Goal: Information Seeking & Learning: Learn about a topic

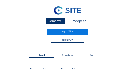
scroll to position [356, 0]
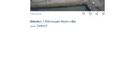
scroll to position [293, 0]
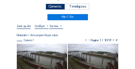
scroll to position [15, 0]
click at [54, 6] on div "Camera's" at bounding box center [54, 7] width 19 height 6
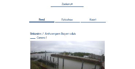
scroll to position [36, 0]
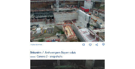
scroll to position [80, 0]
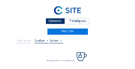
click at [49, 22] on div "Camera's" at bounding box center [54, 21] width 19 height 6
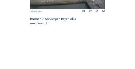
scroll to position [315, 0]
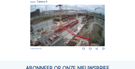
click at [90, 30] on img at bounding box center [67, 26] width 75 height 42
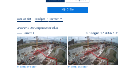
scroll to position [36, 0]
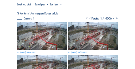
click at [28, 27] on img at bounding box center [42, 36] width 50 height 28
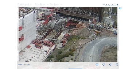
drag, startPoint x: 95, startPoint y: 33, endPoint x: 83, endPoint y: 35, distance: 11.9
click at [83, 35] on img at bounding box center [68, 35] width 99 height 56
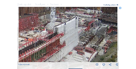
drag, startPoint x: 55, startPoint y: 34, endPoint x: 79, endPoint y: 37, distance: 23.5
click at [81, 40] on img at bounding box center [68, 35] width 99 height 56
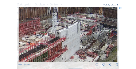
drag, startPoint x: 77, startPoint y: 36, endPoint x: 78, endPoint y: 41, distance: 5.3
click at [78, 41] on img at bounding box center [68, 35] width 99 height 56
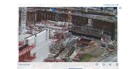
drag, startPoint x: 92, startPoint y: 33, endPoint x: 88, endPoint y: 40, distance: 8.0
click at [61, 40] on img at bounding box center [68, 35] width 99 height 56
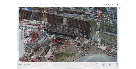
drag, startPoint x: 82, startPoint y: 40, endPoint x: 70, endPoint y: 39, distance: 12.1
click at [70, 39] on img at bounding box center [68, 35] width 99 height 56
drag, startPoint x: 82, startPoint y: 39, endPoint x: 90, endPoint y: 39, distance: 8.0
click at [90, 39] on img at bounding box center [68, 35] width 99 height 56
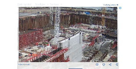
drag, startPoint x: 31, startPoint y: 35, endPoint x: 80, endPoint y: 35, distance: 49.1
click at [80, 35] on img at bounding box center [68, 35] width 99 height 56
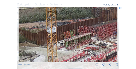
drag, startPoint x: 54, startPoint y: 31, endPoint x: 68, endPoint y: 27, distance: 14.6
click at [70, 26] on img at bounding box center [68, 35] width 99 height 56
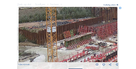
click at [72, 26] on img at bounding box center [68, 35] width 99 height 56
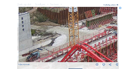
drag, startPoint x: 56, startPoint y: 37, endPoint x: 75, endPoint y: 26, distance: 22.3
click at [75, 26] on img at bounding box center [68, 35] width 99 height 56
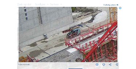
drag, startPoint x: 91, startPoint y: 30, endPoint x: 84, endPoint y: 31, distance: 6.6
click at [92, 30] on img at bounding box center [68, 35] width 99 height 56
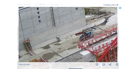
drag, startPoint x: 49, startPoint y: 31, endPoint x: 77, endPoint y: 36, distance: 27.8
click at [89, 38] on img at bounding box center [68, 35] width 99 height 56
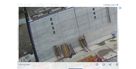
drag, startPoint x: 52, startPoint y: 32, endPoint x: 68, endPoint y: 37, distance: 16.6
click at [85, 21] on img at bounding box center [68, 35] width 99 height 56
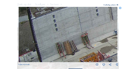
drag, startPoint x: 82, startPoint y: 27, endPoint x: 87, endPoint y: 23, distance: 6.6
click at [87, 23] on img at bounding box center [68, 35] width 99 height 56
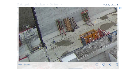
drag, startPoint x: 83, startPoint y: 35, endPoint x: 78, endPoint y: 42, distance: 8.7
click at [87, 27] on img at bounding box center [68, 35] width 99 height 56
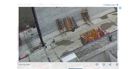
drag, startPoint x: 78, startPoint y: 45, endPoint x: 80, endPoint y: 28, distance: 17.2
click at [79, 26] on img at bounding box center [68, 35] width 99 height 56
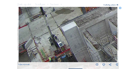
drag, startPoint x: 81, startPoint y: 44, endPoint x: 85, endPoint y: 27, distance: 18.2
click at [85, 27] on img at bounding box center [68, 35] width 99 height 56
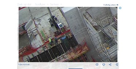
drag, startPoint x: 84, startPoint y: 35, endPoint x: 85, endPoint y: 30, distance: 4.4
click at [85, 30] on img at bounding box center [68, 35] width 99 height 56
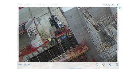
drag, startPoint x: 85, startPoint y: 43, endPoint x: 85, endPoint y: 32, distance: 10.9
click at [85, 32] on img at bounding box center [68, 35] width 99 height 56
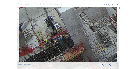
drag, startPoint x: 92, startPoint y: 39, endPoint x: 63, endPoint y: 44, distance: 29.5
click at [63, 44] on img at bounding box center [68, 35] width 99 height 56
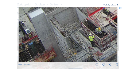
drag, startPoint x: 78, startPoint y: 37, endPoint x: 73, endPoint y: 47, distance: 10.6
click at [73, 47] on img at bounding box center [68, 35] width 99 height 56
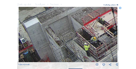
drag, startPoint x: 59, startPoint y: 53, endPoint x: 61, endPoint y: 50, distance: 4.1
click at [59, 53] on img at bounding box center [68, 35] width 99 height 56
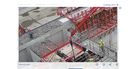
drag, startPoint x: 87, startPoint y: 41, endPoint x: 74, endPoint y: 55, distance: 19.0
click at [74, 55] on img at bounding box center [68, 35] width 99 height 56
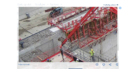
drag, startPoint x: 83, startPoint y: 29, endPoint x: 37, endPoint y: 37, distance: 46.7
click at [37, 37] on img at bounding box center [68, 35] width 99 height 56
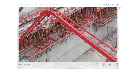
drag, startPoint x: 77, startPoint y: 32, endPoint x: 51, endPoint y: 51, distance: 32.2
click at [51, 51] on img at bounding box center [68, 35] width 99 height 56
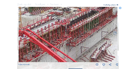
drag, startPoint x: 89, startPoint y: 37, endPoint x: 67, endPoint y: 42, distance: 22.3
click at [67, 42] on img at bounding box center [68, 35] width 99 height 56
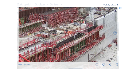
drag, startPoint x: 61, startPoint y: 32, endPoint x: 70, endPoint y: 49, distance: 19.7
click at [70, 49] on img at bounding box center [68, 35] width 99 height 56
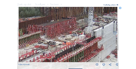
click at [67, 47] on img at bounding box center [68, 35] width 99 height 56
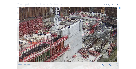
drag, startPoint x: 85, startPoint y: 44, endPoint x: 51, endPoint y: 43, distance: 33.8
click at [51, 43] on img at bounding box center [68, 35] width 99 height 56
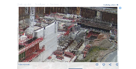
drag, startPoint x: 70, startPoint y: 43, endPoint x: 45, endPoint y: 44, distance: 24.8
click at [45, 44] on img at bounding box center [68, 35] width 99 height 56
click at [121, 8] on icon at bounding box center [120, 8] width 3 height 3
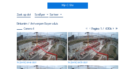
scroll to position [15, 0]
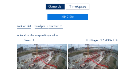
drag, startPoint x: 55, startPoint y: 8, endPoint x: 39, endPoint y: 15, distance: 17.8
click at [55, 8] on div "Camera's" at bounding box center [54, 7] width 19 height 6
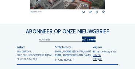
scroll to position [327, 0]
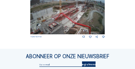
click at [47, 21] on img at bounding box center [67, 14] width 75 height 42
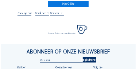
scroll to position [29, 0]
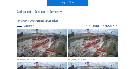
click at [32, 32] on img at bounding box center [42, 43] width 50 height 28
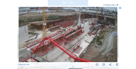
click at [73, 48] on img at bounding box center [68, 35] width 99 height 56
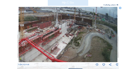
drag, startPoint x: 87, startPoint y: 36, endPoint x: 67, endPoint y: 36, distance: 20.0
click at [67, 36] on img at bounding box center [68, 35] width 99 height 56
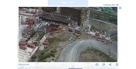
drag, startPoint x: 55, startPoint y: 45, endPoint x: 48, endPoint y: 46, distance: 6.9
click at [48, 46] on img at bounding box center [68, 35] width 99 height 56
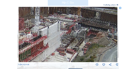
drag, startPoint x: 34, startPoint y: 43, endPoint x: 73, endPoint y: 49, distance: 39.7
click at [73, 49] on img at bounding box center [68, 35] width 99 height 56
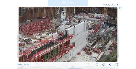
drag, startPoint x: 48, startPoint y: 45, endPoint x: 74, endPoint y: 45, distance: 26.2
click at [74, 45] on img at bounding box center [68, 35] width 99 height 56
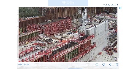
drag, startPoint x: 59, startPoint y: 44, endPoint x: 80, endPoint y: 44, distance: 20.7
click at [80, 44] on img at bounding box center [68, 35] width 99 height 56
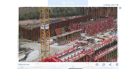
drag, startPoint x: 43, startPoint y: 42, endPoint x: 75, endPoint y: 41, distance: 32.0
click at [75, 41] on img at bounding box center [68, 35] width 99 height 56
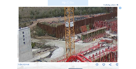
click at [79, 38] on img at bounding box center [68, 35] width 99 height 56
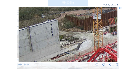
drag, startPoint x: 68, startPoint y: 38, endPoint x: 65, endPoint y: 41, distance: 4.4
click at [71, 37] on img at bounding box center [68, 35] width 99 height 56
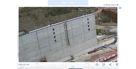
click at [76, 37] on img at bounding box center [68, 35] width 99 height 56
click at [90, 35] on img at bounding box center [68, 35] width 99 height 56
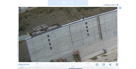
drag, startPoint x: 64, startPoint y: 36, endPoint x: 80, endPoint y: 36, distance: 15.6
click at [80, 36] on img at bounding box center [68, 35] width 99 height 56
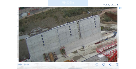
drag, startPoint x: 72, startPoint y: 47, endPoint x: 89, endPoint y: 31, distance: 23.9
click at [89, 33] on img at bounding box center [68, 35] width 99 height 56
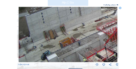
drag, startPoint x: 80, startPoint y: 39, endPoint x: 81, endPoint y: 34, distance: 4.9
click at [81, 34] on img at bounding box center [68, 35] width 99 height 56
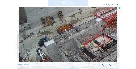
drag, startPoint x: 87, startPoint y: 49, endPoint x: 84, endPoint y: 40, distance: 9.7
click at [84, 40] on img at bounding box center [68, 35] width 99 height 56
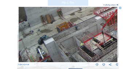
click at [87, 40] on img at bounding box center [68, 35] width 99 height 56
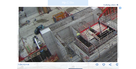
drag, startPoint x: 63, startPoint y: 51, endPoint x: 89, endPoint y: 28, distance: 35.3
click at [89, 28] on img at bounding box center [68, 35] width 99 height 56
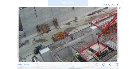
drag, startPoint x: 78, startPoint y: 48, endPoint x: 73, endPoint y: 62, distance: 14.3
click at [73, 62] on img at bounding box center [68, 35] width 99 height 56
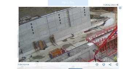
drag, startPoint x: 79, startPoint y: 47, endPoint x: 76, endPoint y: 53, distance: 7.2
click at [76, 53] on img at bounding box center [68, 35] width 99 height 56
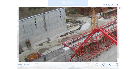
drag, startPoint x: 73, startPoint y: 38, endPoint x: 64, endPoint y: 39, distance: 9.2
click at [64, 39] on img at bounding box center [68, 35] width 99 height 56
click at [64, 44] on img at bounding box center [68, 35] width 99 height 56
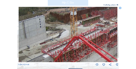
click at [60, 40] on img at bounding box center [68, 35] width 99 height 56
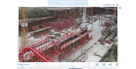
drag, startPoint x: 92, startPoint y: 36, endPoint x: 72, endPoint y: 46, distance: 22.3
click at [73, 46] on img at bounding box center [68, 35] width 99 height 56
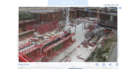
click at [86, 40] on img at bounding box center [68, 35] width 99 height 56
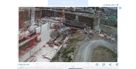
drag, startPoint x: 57, startPoint y: 39, endPoint x: 43, endPoint y: 37, distance: 14.3
click at [43, 37] on img at bounding box center [68, 35] width 99 height 56
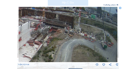
drag, startPoint x: 92, startPoint y: 41, endPoint x: 58, endPoint y: 42, distance: 34.2
click at [58, 42] on img at bounding box center [68, 35] width 99 height 56
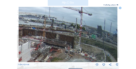
click at [63, 51] on img at bounding box center [68, 35] width 99 height 56
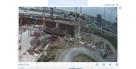
drag, startPoint x: 88, startPoint y: 52, endPoint x: 48, endPoint y: 41, distance: 42.3
click at [48, 41] on img at bounding box center [68, 35] width 99 height 56
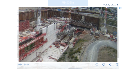
drag, startPoint x: 60, startPoint y: 34, endPoint x: 78, endPoint y: 38, distance: 18.2
click at [86, 27] on img at bounding box center [68, 35] width 99 height 56
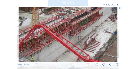
drag, startPoint x: 56, startPoint y: 45, endPoint x: 78, endPoint y: 41, distance: 22.6
click at [93, 22] on img at bounding box center [68, 35] width 99 height 56
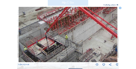
drag, startPoint x: 97, startPoint y: 21, endPoint x: 91, endPoint y: 37, distance: 17.4
click at [100, 19] on img at bounding box center [68, 35] width 99 height 56
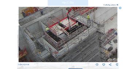
drag, startPoint x: 73, startPoint y: 45, endPoint x: 92, endPoint y: 26, distance: 27.3
click at [97, 20] on img at bounding box center [68, 35] width 99 height 56
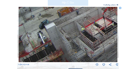
drag, startPoint x: 69, startPoint y: 44, endPoint x: 99, endPoint y: 31, distance: 33.4
click at [106, 21] on img at bounding box center [68, 35] width 99 height 56
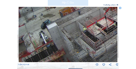
click at [96, 27] on img at bounding box center [68, 35] width 99 height 56
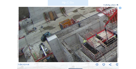
drag, startPoint x: 66, startPoint y: 28, endPoint x: 75, endPoint y: 33, distance: 9.9
click at [73, 38] on img at bounding box center [68, 35] width 99 height 56
click at [81, 46] on img at bounding box center [68, 35] width 99 height 56
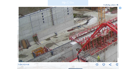
click at [74, 45] on img at bounding box center [68, 35] width 99 height 56
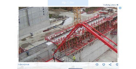
drag, startPoint x: 91, startPoint y: 43, endPoint x: 67, endPoint y: 43, distance: 24.4
click at [67, 43] on img at bounding box center [68, 35] width 99 height 56
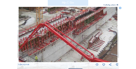
drag, startPoint x: 97, startPoint y: 47, endPoint x: 56, endPoint y: 47, distance: 41.1
click at [53, 47] on img at bounding box center [68, 35] width 99 height 56
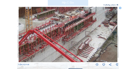
drag, startPoint x: 94, startPoint y: 46, endPoint x: 81, endPoint y: 57, distance: 16.5
click at [81, 57] on img at bounding box center [68, 35] width 99 height 56
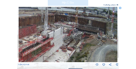
drag, startPoint x: 76, startPoint y: 32, endPoint x: 63, endPoint y: 40, distance: 15.7
click at [63, 40] on img at bounding box center [68, 35] width 99 height 56
